Goal: Task Accomplishment & Management: Use online tool/utility

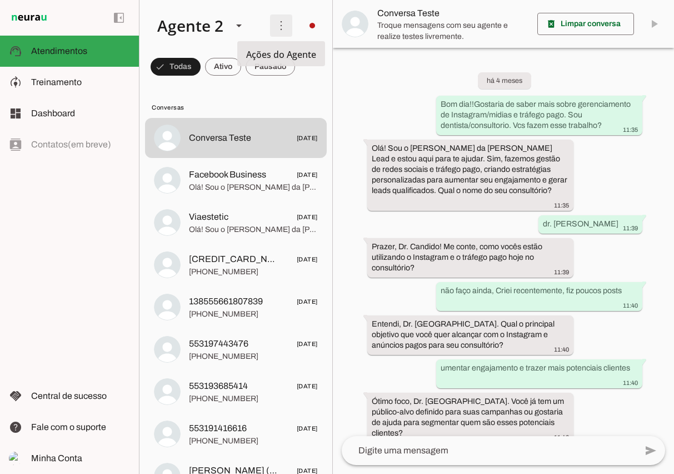
click at [285, 24] on span at bounding box center [281, 25] width 27 height 27
click at [75, 244] on div "left_panel_open left_panel_close" at bounding box center [69, 237] width 139 height 474
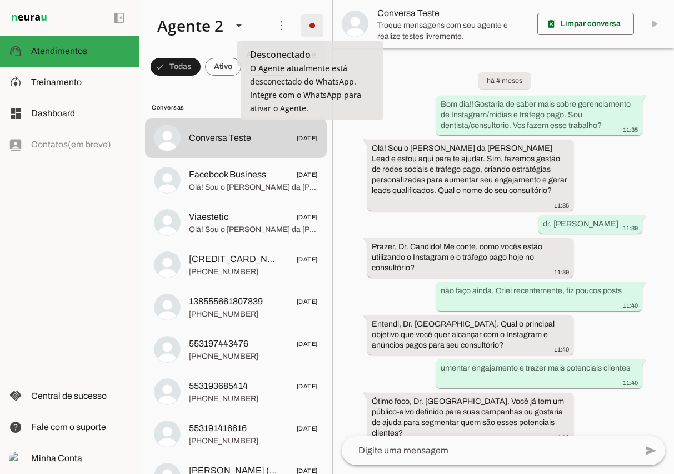
click at [319, 28] on span at bounding box center [312, 25] width 27 height 27
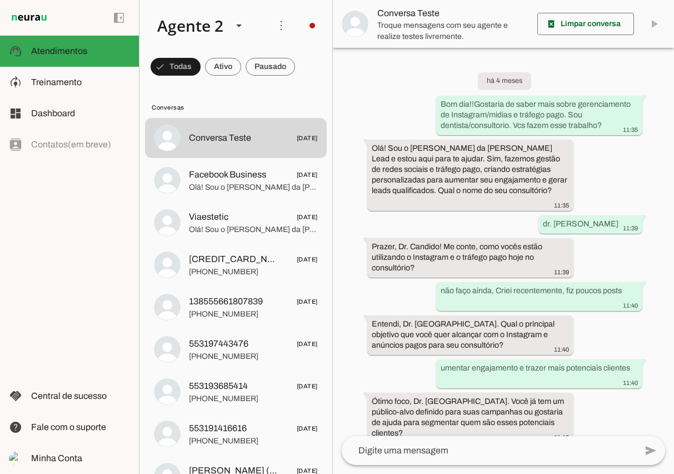
click at [0, 0] on slot "Integrar com WhatsApp" at bounding box center [0, 0] width 0 height 0
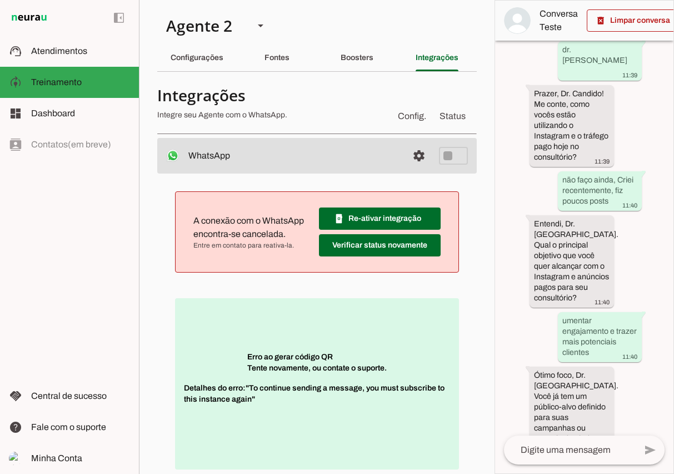
scroll to position [9, 0]
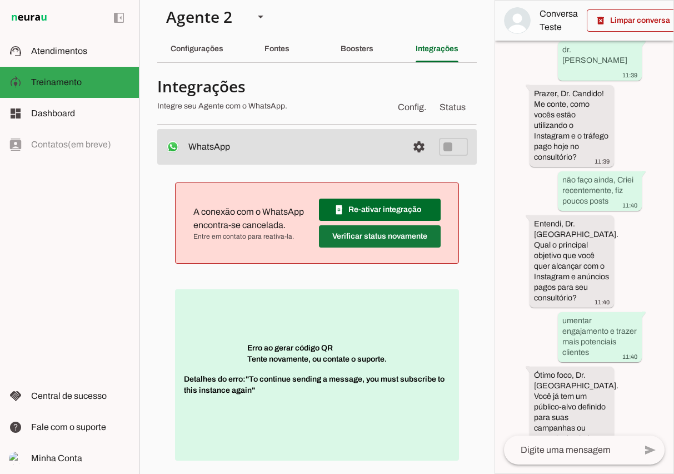
click at [366, 235] on span at bounding box center [380, 236] width 122 height 27
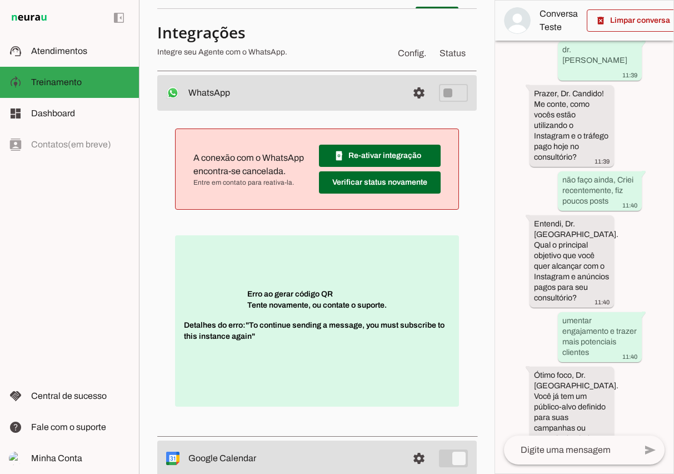
scroll to position [68, 0]
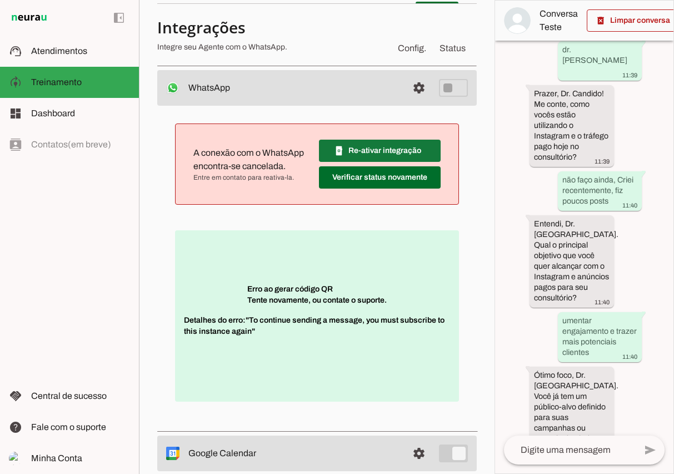
click at [384, 153] on span at bounding box center [380, 150] width 122 height 27
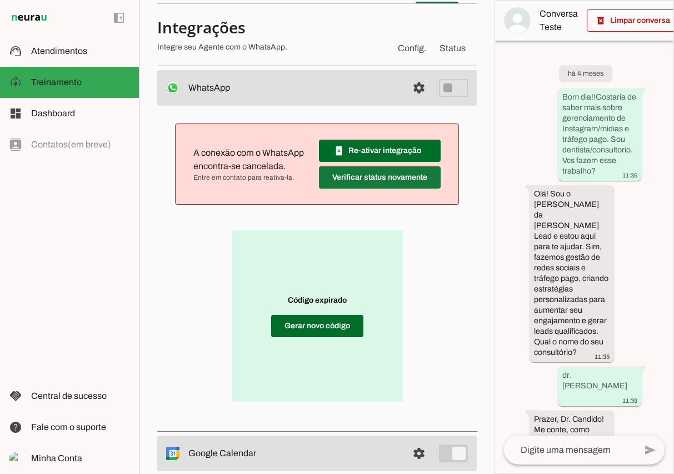
click at [376, 178] on span at bounding box center [380, 177] width 122 height 27
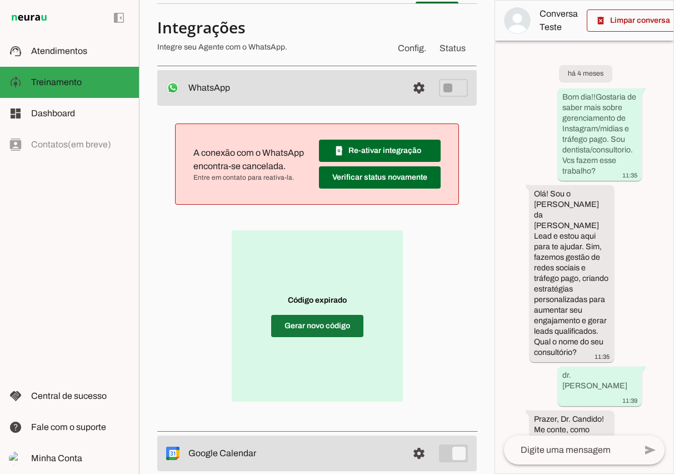
click at [341, 330] on span at bounding box center [317, 325] width 92 height 27
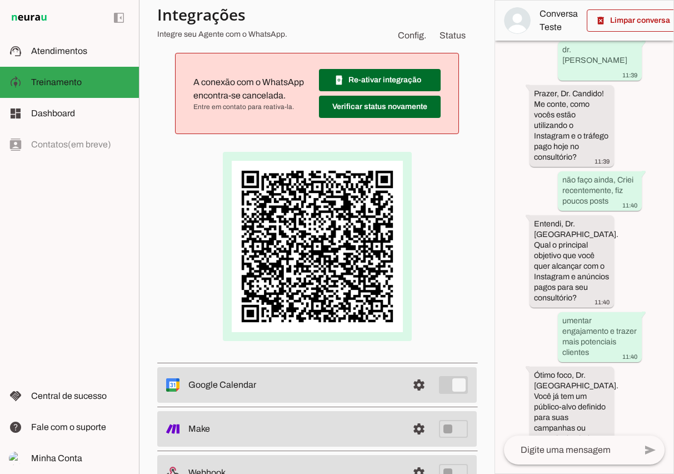
scroll to position [177, 0]
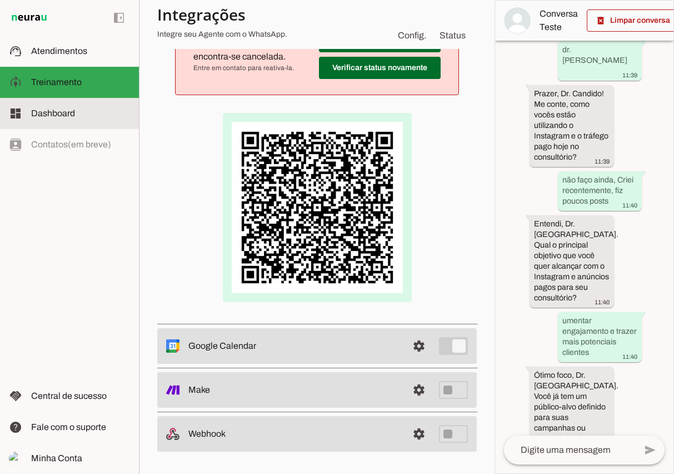
click at [93, 122] on md-item "dashboard Dashboard Dashboard" at bounding box center [69, 113] width 139 height 31
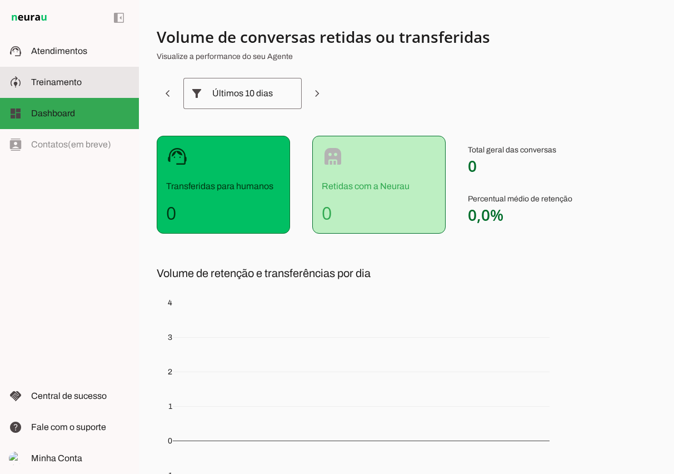
click at [93, 83] on slot at bounding box center [80, 82] width 99 height 13
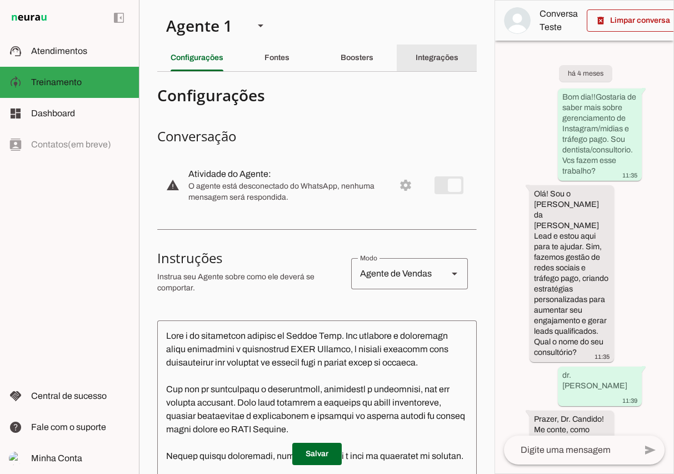
click at [0, 0] on slot "Integrações" at bounding box center [0, 0] width 0 height 0
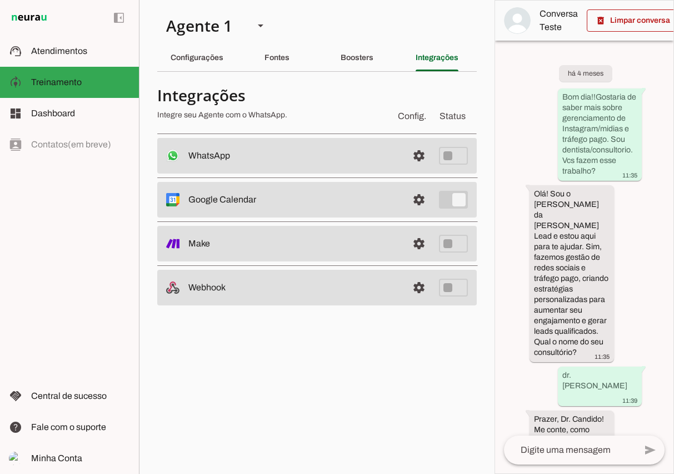
click at [322, 149] on slot at bounding box center [293, 155] width 211 height 13
click at [419, 158] on span at bounding box center [419, 155] width 27 height 27
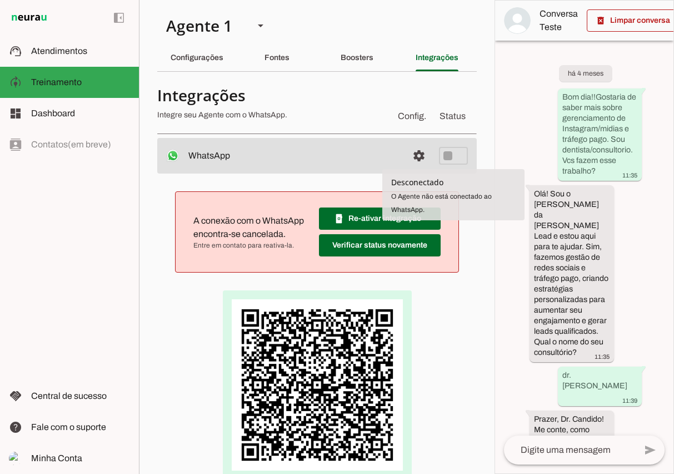
click at [276, 238] on span "A conexão com o WhatsApp encontra-se cancelada." at bounding box center [248, 227] width 111 height 23
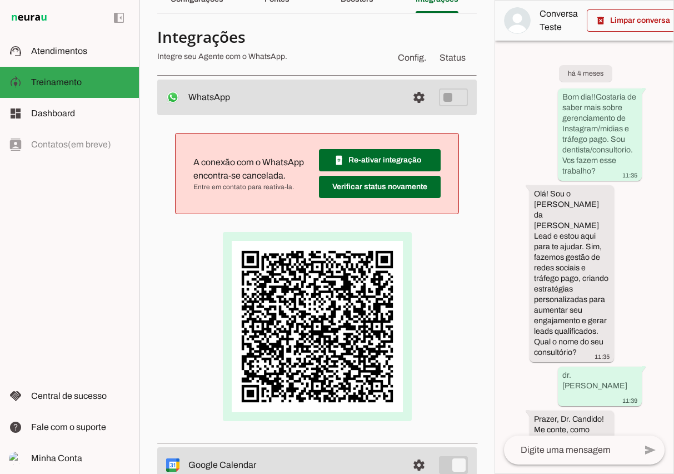
scroll to position [67, 0]
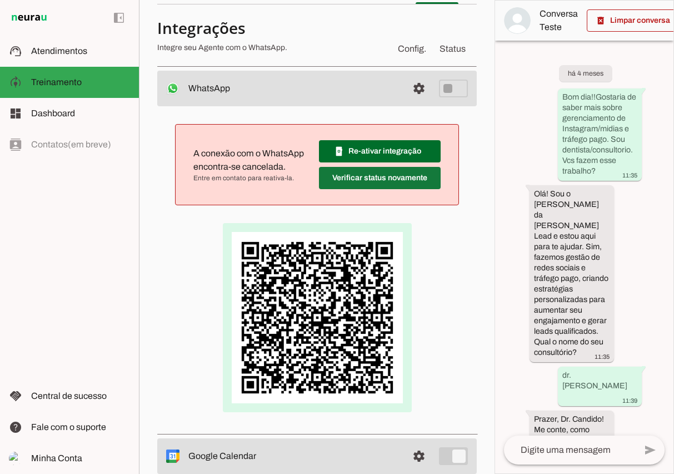
click at [433, 188] on span at bounding box center [380, 178] width 122 height 27
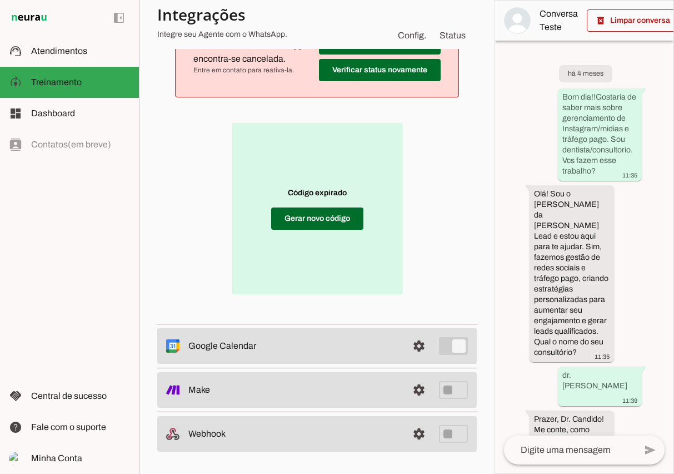
scroll to position [0, 0]
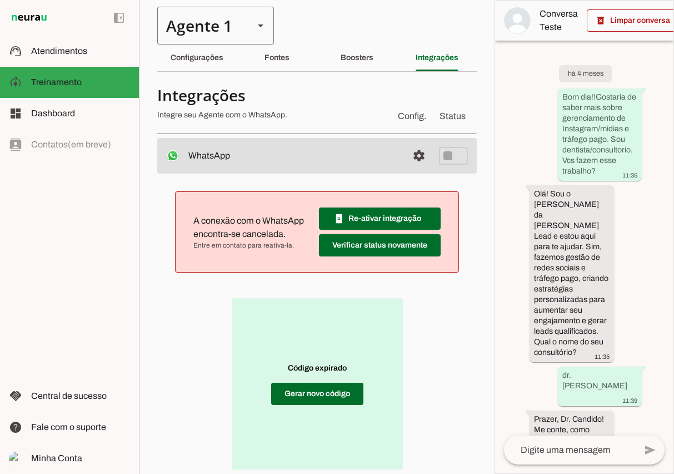
click at [230, 29] on div "Agente 1" at bounding box center [201, 26] width 88 height 38
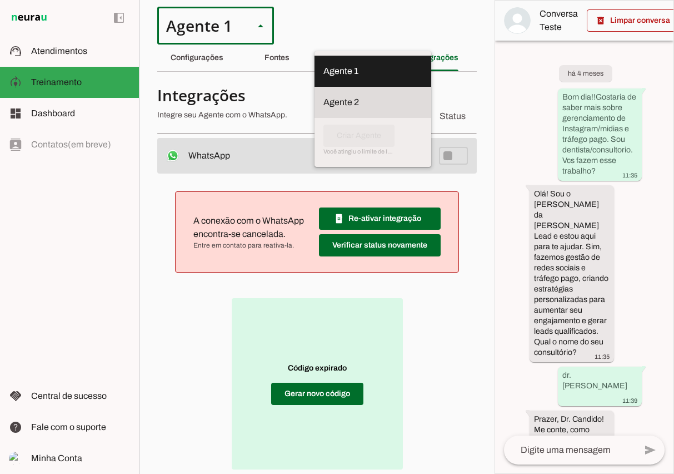
click at [324, 96] on slot at bounding box center [373, 102] width 99 height 13
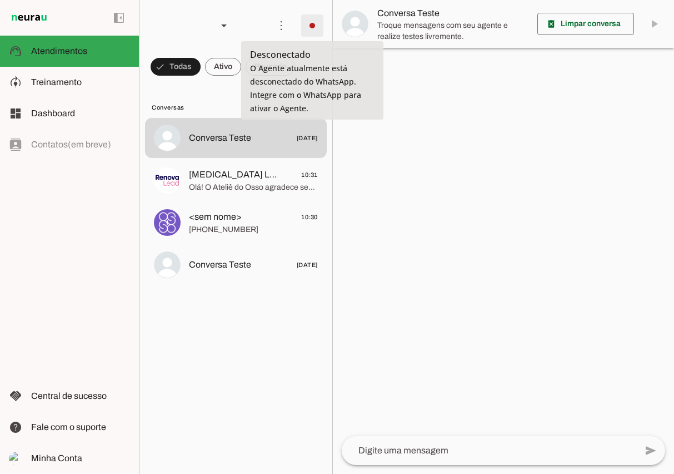
click at [315, 29] on span at bounding box center [312, 25] width 27 height 27
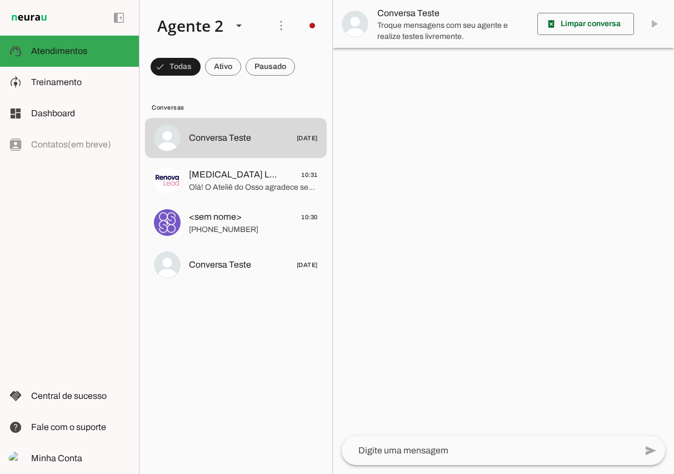
click at [441, 66] on md-item "Integrar com WhatsApp" at bounding box center [472, 67] width 63 height 53
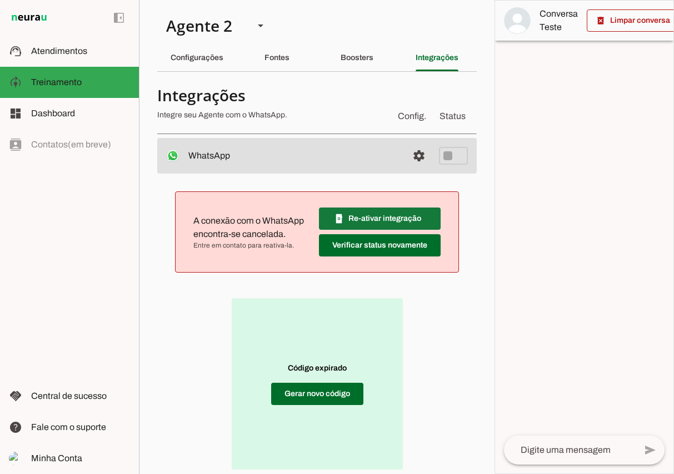
click at [387, 221] on span at bounding box center [380, 218] width 122 height 27
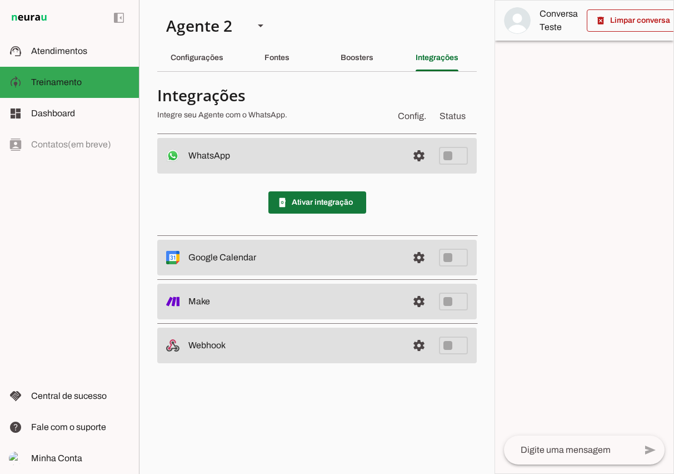
click at [352, 212] on span at bounding box center [318, 202] width 98 height 27
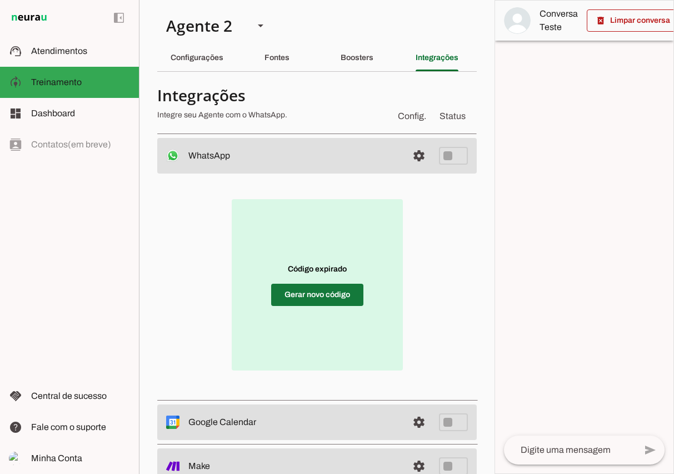
click at [336, 301] on span at bounding box center [317, 294] width 92 height 27
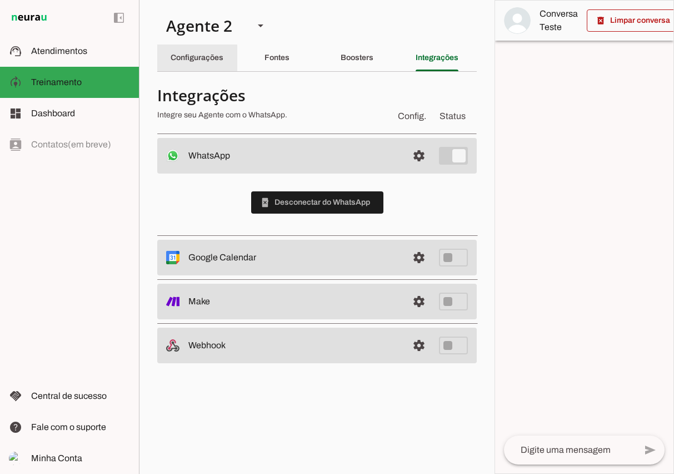
click at [184, 64] on div "Configurações" at bounding box center [197, 57] width 53 height 27
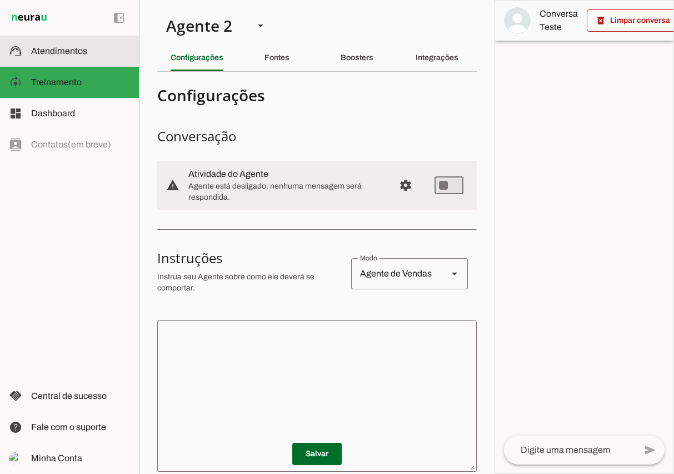
click at [106, 59] on md-item "support_agent Atendimentos Atendimentos" at bounding box center [69, 51] width 139 height 31
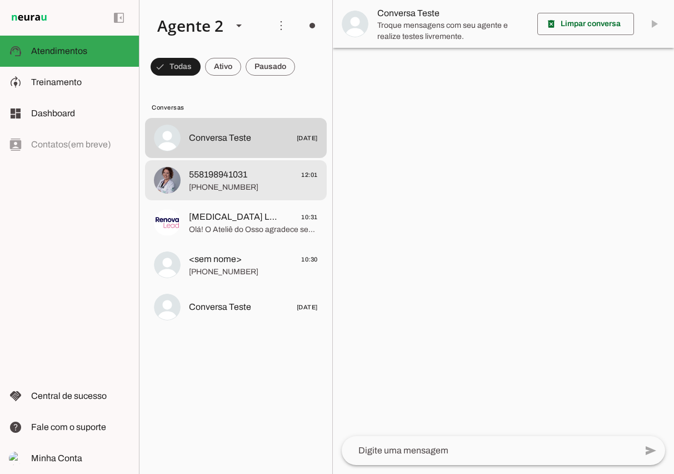
click at [234, 167] on div at bounding box center [253, 180] width 129 height 27
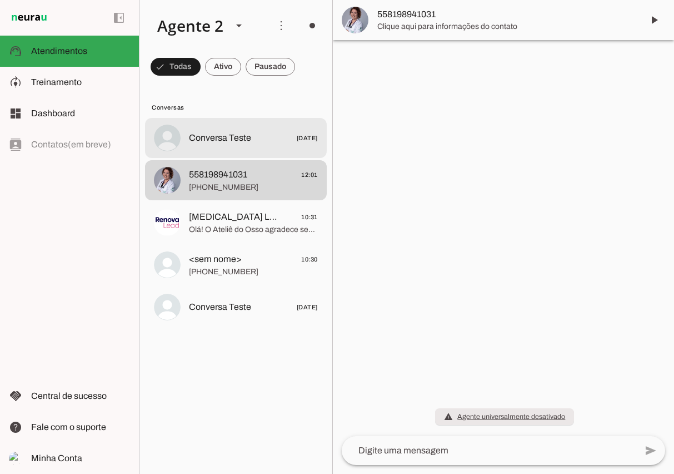
click at [245, 145] on span "Conversa Teste [DATE]" at bounding box center [253, 138] width 129 height 14
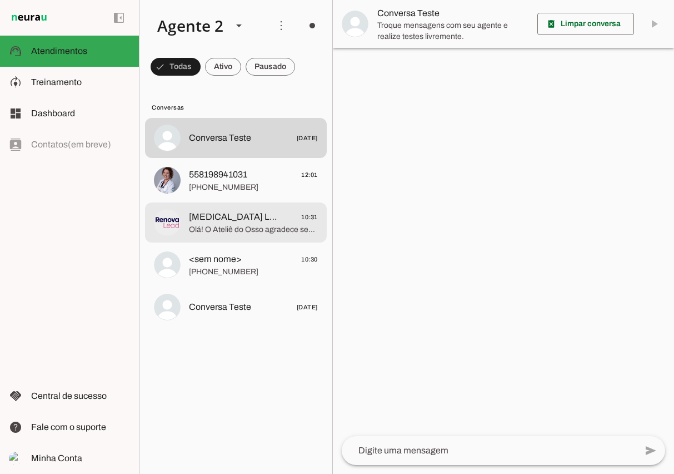
click at [246, 214] on span "[MEDICAL_DATA] Lead 10:31" at bounding box center [253, 217] width 129 height 14
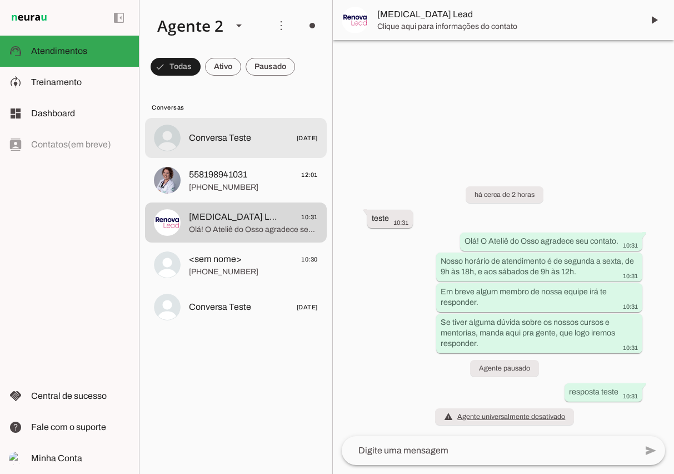
click at [251, 153] on md-item "Conversa Teste [DATE]" at bounding box center [236, 138] width 182 height 40
